Goal: Transaction & Acquisition: Purchase product/service

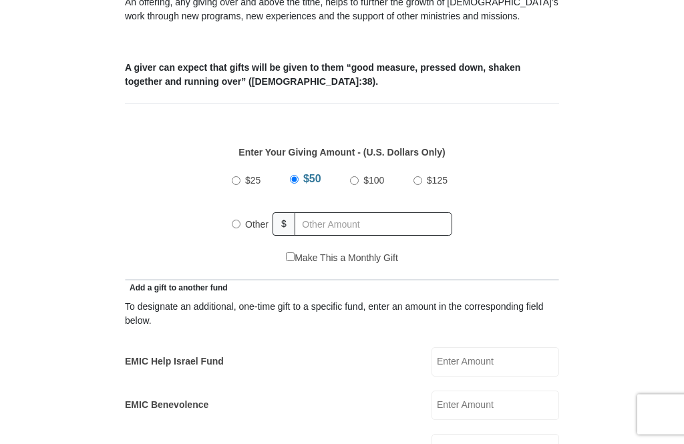
scroll to position [490, 0]
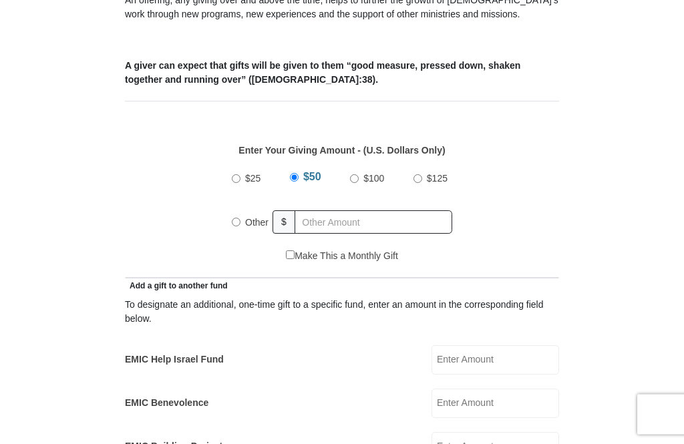
click at [353, 178] on input "$100" at bounding box center [354, 179] width 9 height 9
radio input "true"
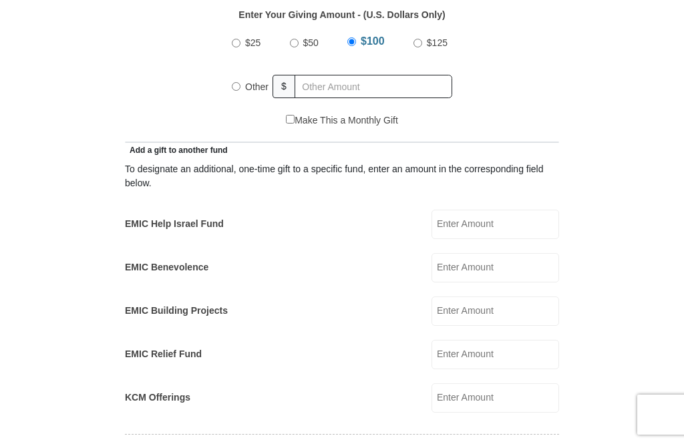
scroll to position [630, 0]
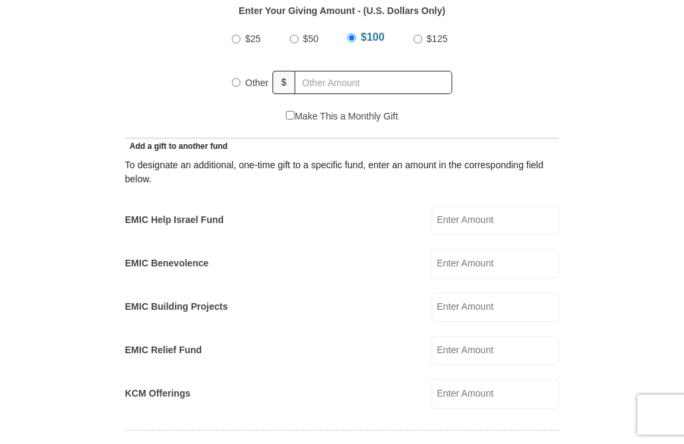
click at [495, 219] on input "EMIC Help Israel Fund" at bounding box center [496, 220] width 128 height 29
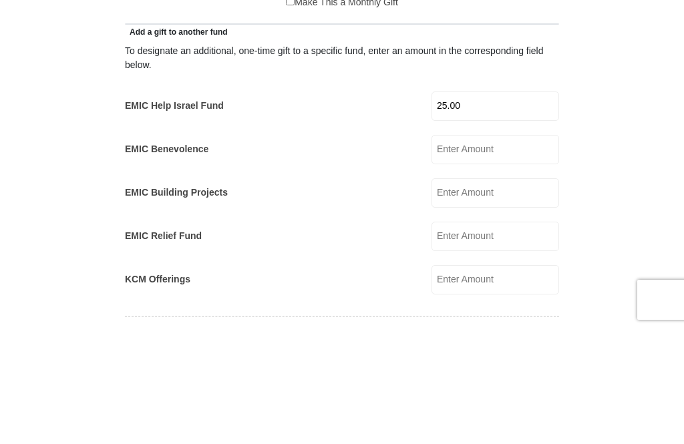
type input "25.00"
click at [488, 250] on input "EMIC Benevolence" at bounding box center [496, 264] width 128 height 29
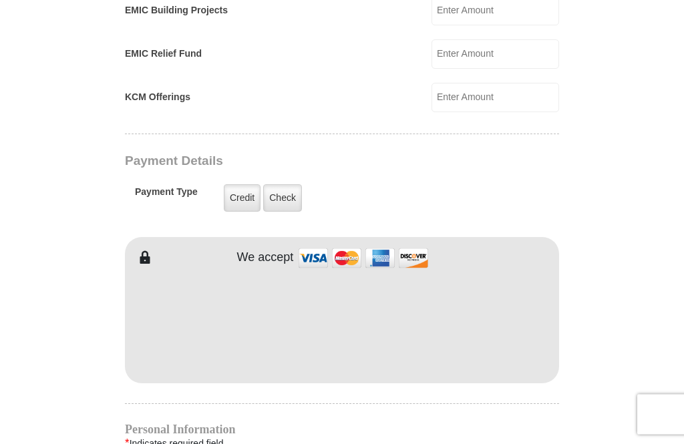
scroll to position [927, 0]
type input "25.00"
click at [480, 98] on input "KCM Offerings" at bounding box center [496, 97] width 128 height 29
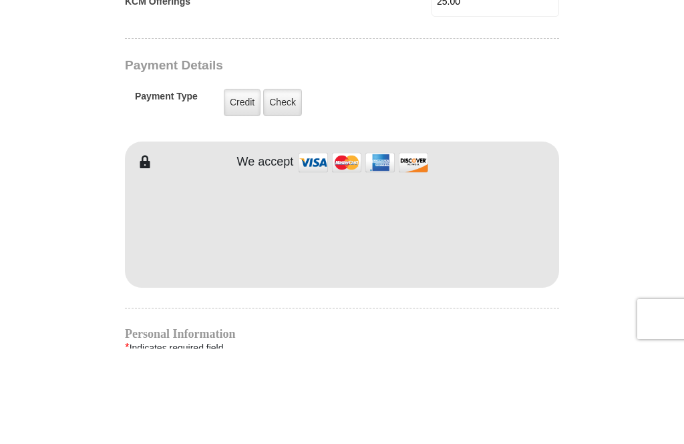
scroll to position [1023, 0]
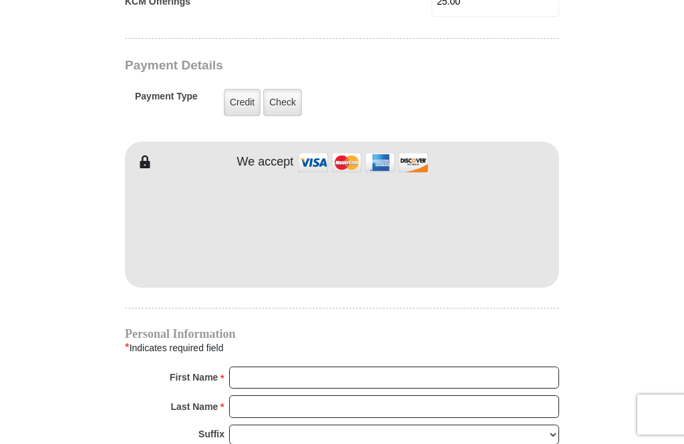
type input "25.00"
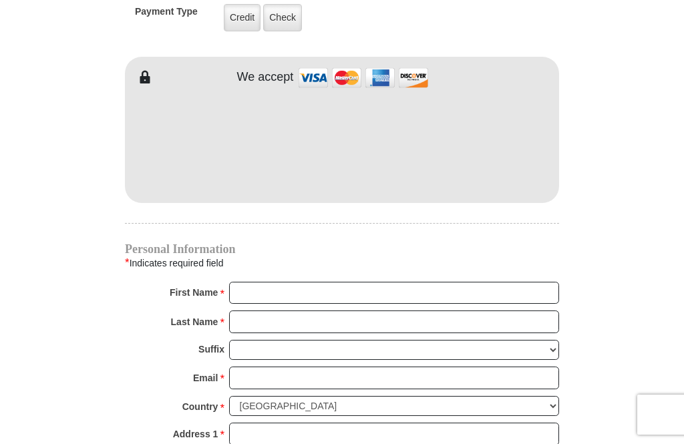
scroll to position [1107, 0]
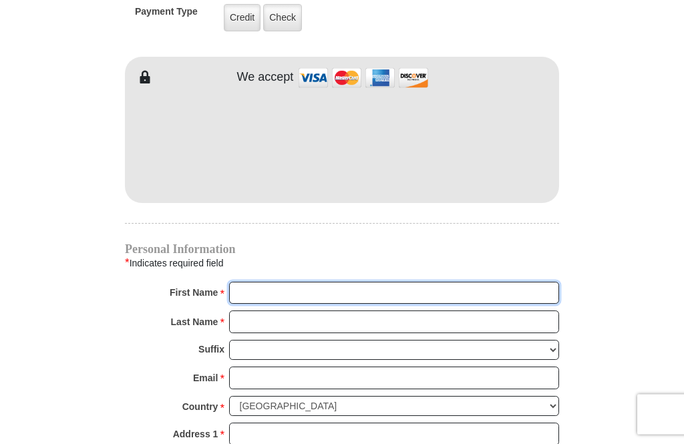
click at [242, 289] on input "First Name *" at bounding box center [394, 294] width 330 height 23
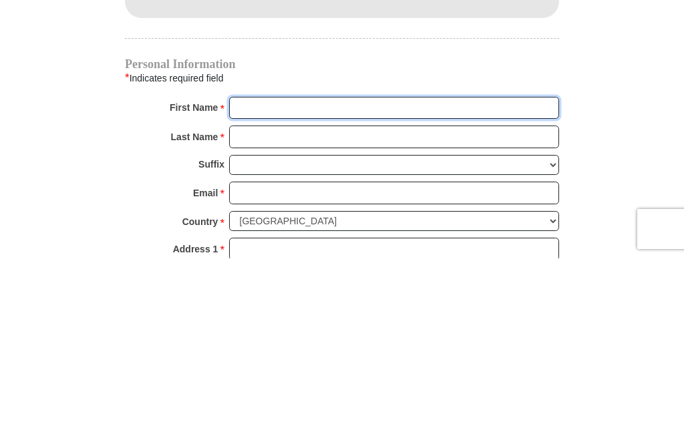
type input "[PERSON_NAME]"
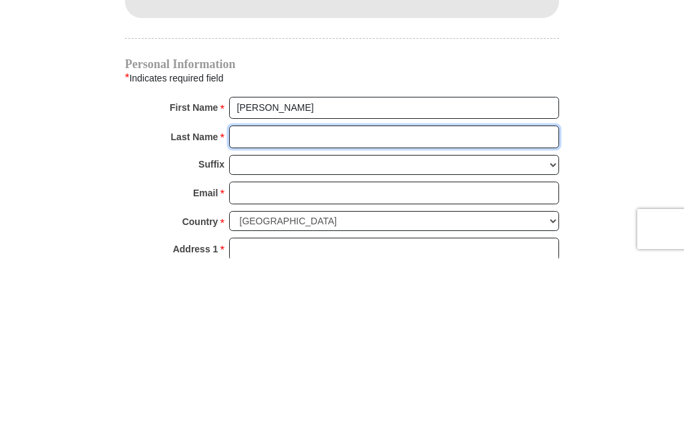
type input "[PERSON_NAME]"
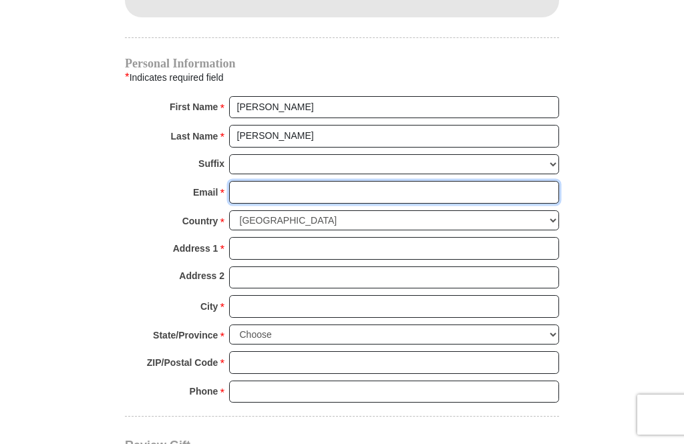
click at [258, 186] on input "Email *" at bounding box center [394, 192] width 330 height 23
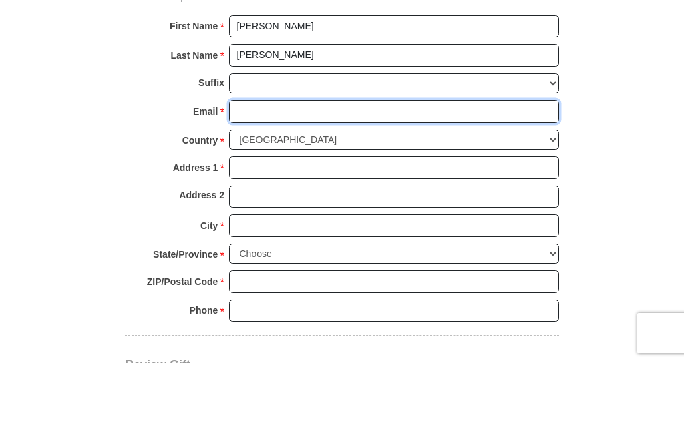
type input "[EMAIL_ADDRESS][DOMAIN_NAME]"
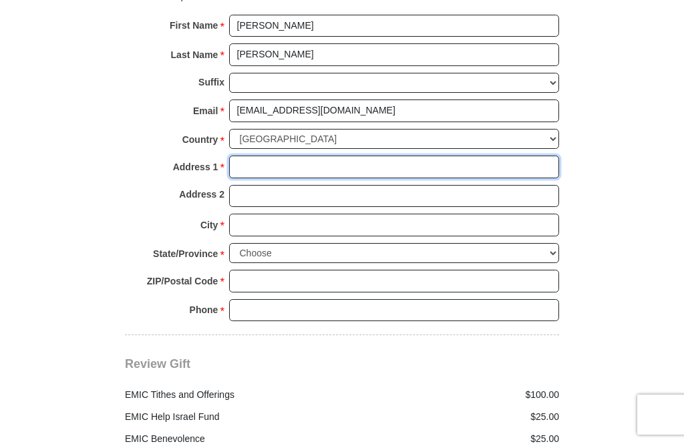
click at [248, 167] on input "Address 1 *" at bounding box center [394, 167] width 330 height 23
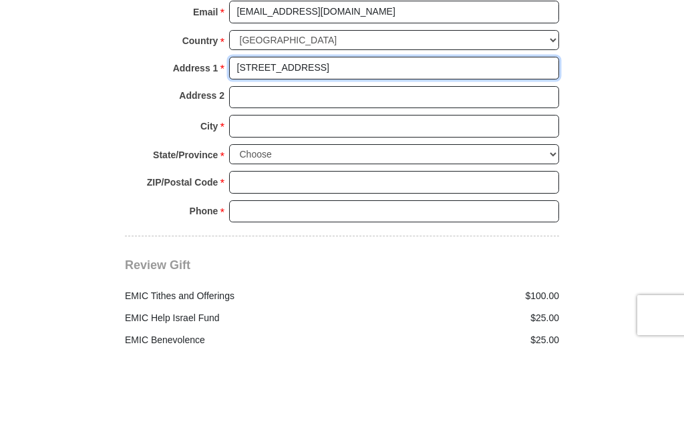
type input "[STREET_ADDRESS]"
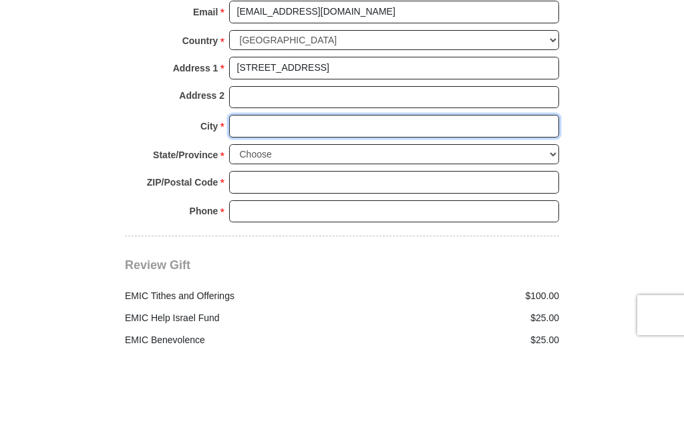
click at [247, 214] on input "City *" at bounding box center [394, 225] width 330 height 23
type input "[GEOGRAPHIC_DATA]"
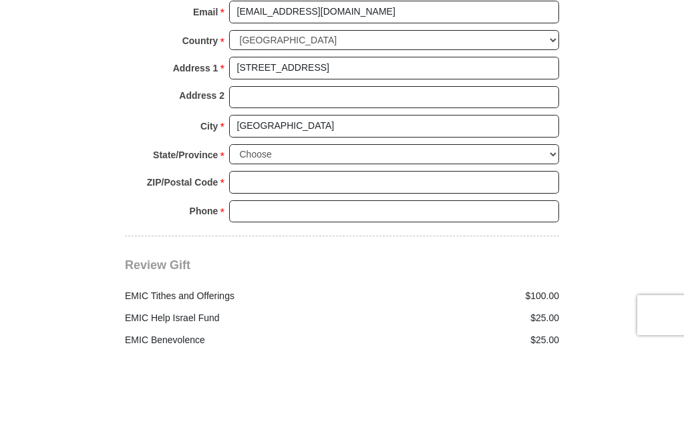
click at [258, 244] on select "Choose [US_STATE] [US_STATE] [US_STATE] [US_STATE] [US_STATE] Armed Forces Amer…" at bounding box center [394, 254] width 330 height 21
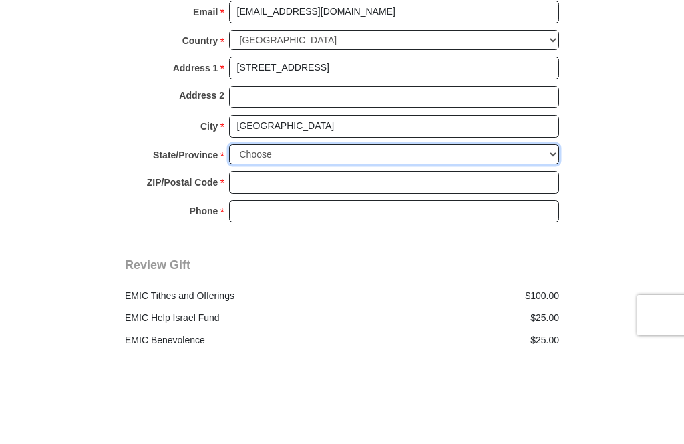
scroll to position [1474, 0]
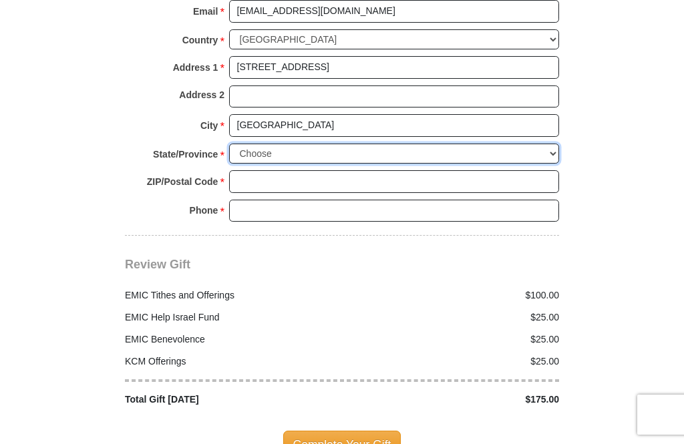
select select "FL"
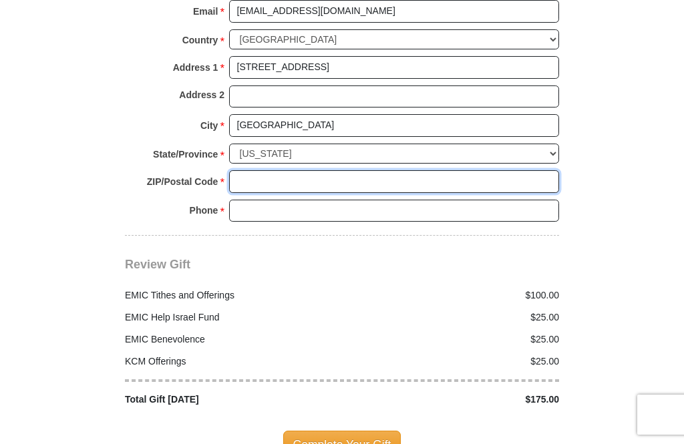
click at [251, 170] on input "ZIP/Postal Code *" at bounding box center [394, 181] width 330 height 23
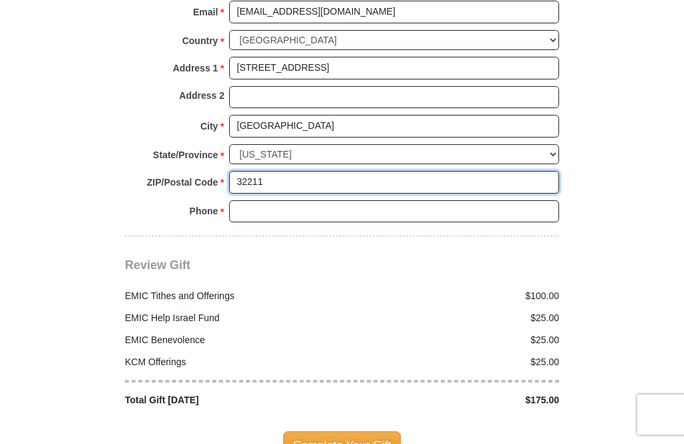
type input "32211"
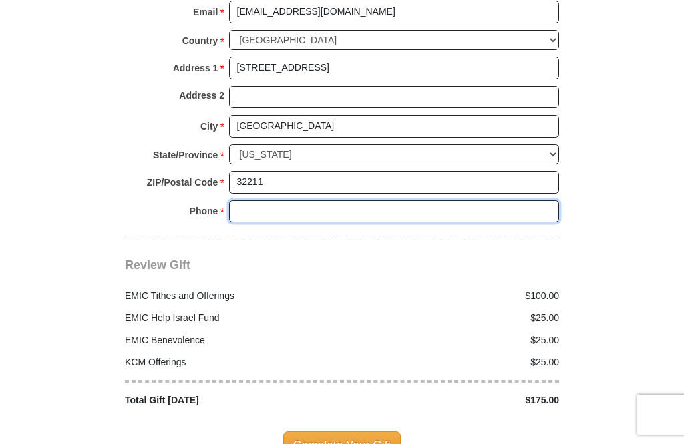
click at [254, 200] on input "Phone * *" at bounding box center [394, 211] width 330 height 23
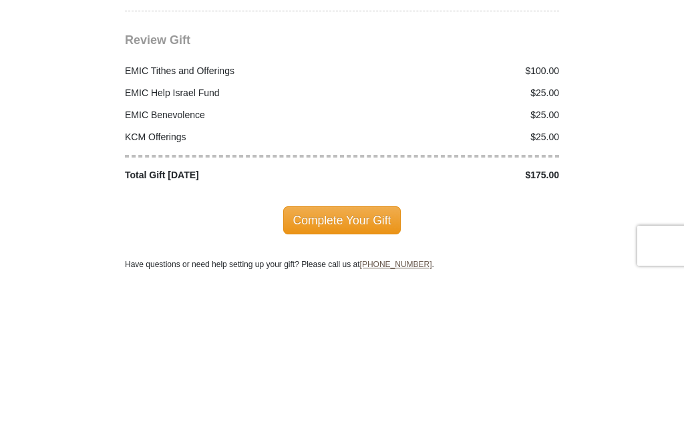
scroll to position [1537, 0]
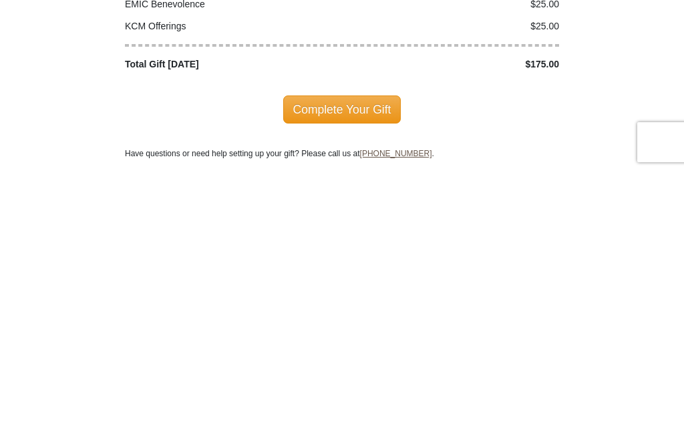
type input "9047559510"
click at [350, 368] on span "Complete Your Gift" at bounding box center [342, 382] width 118 height 28
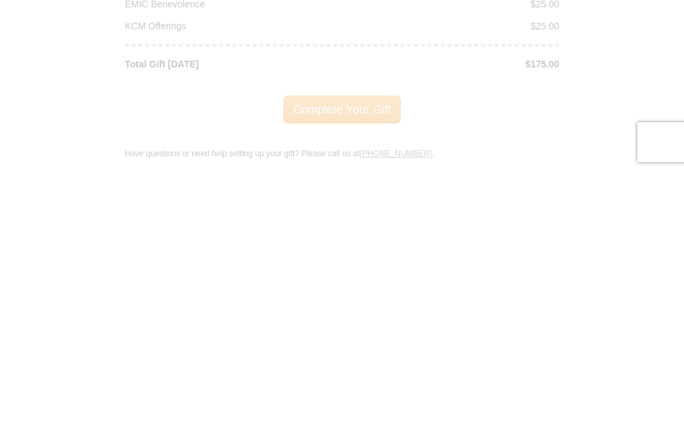
scroll to position [1810, 0]
